Goal: Information Seeking & Learning: Learn about a topic

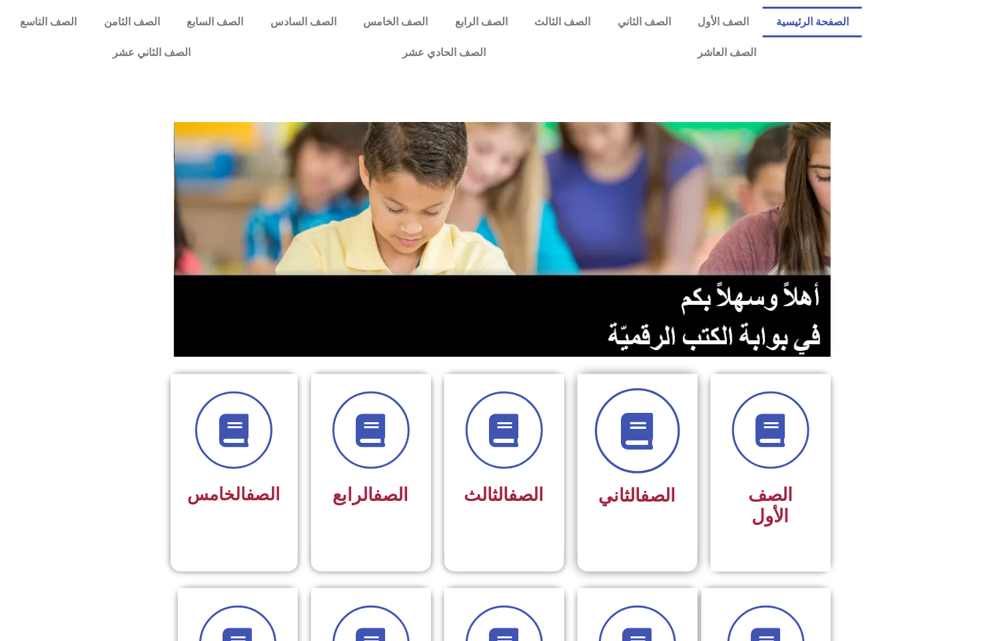
drag, startPoint x: 604, startPoint y: 439, endPoint x: 605, endPoint y: 429, distance: 10.0
click at [605, 429] on span at bounding box center [637, 430] width 85 height 85
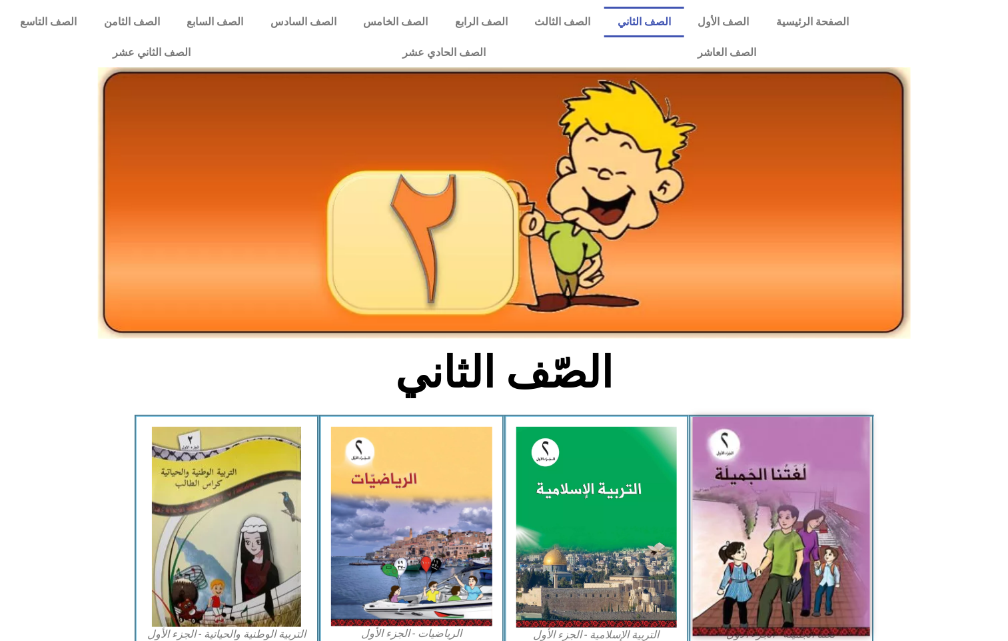
click at [812, 453] on img at bounding box center [781, 526] width 177 height 219
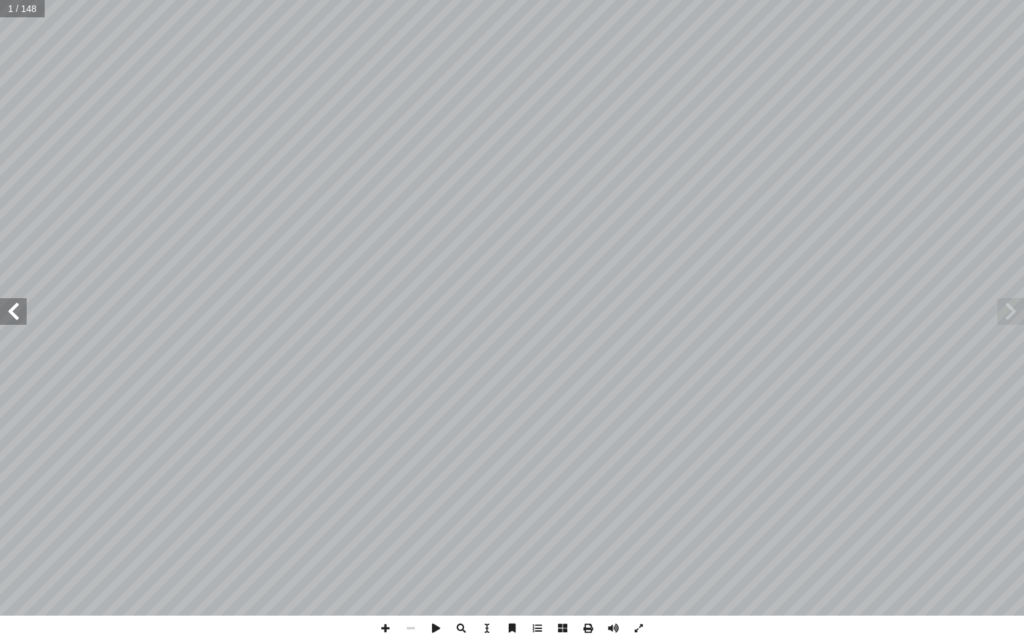
click at [6, 302] on span at bounding box center [13, 311] width 27 height 27
click at [6, 300] on span at bounding box center [13, 311] width 27 height 27
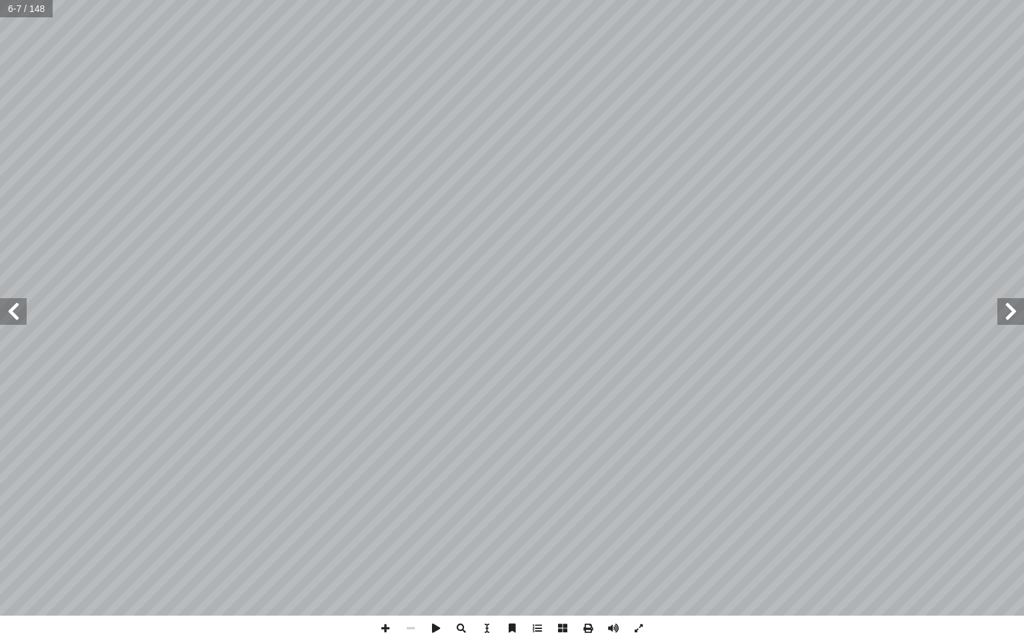
click at [6, 300] on span at bounding box center [13, 311] width 27 height 27
click at [6, 299] on span at bounding box center [13, 311] width 27 height 27
click at [3, 299] on span at bounding box center [13, 311] width 27 height 27
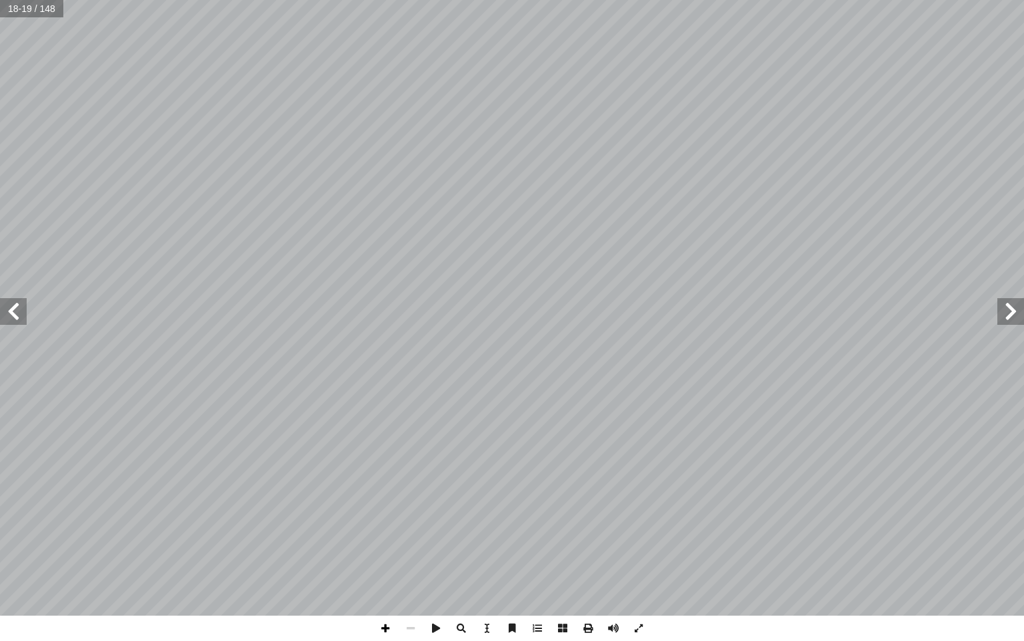
click at [383, 625] on span at bounding box center [385, 627] width 25 height 25
click at [10, 314] on span at bounding box center [13, 311] width 27 height 27
click at [18, 312] on span at bounding box center [13, 311] width 27 height 27
